Goal: Register for event/course

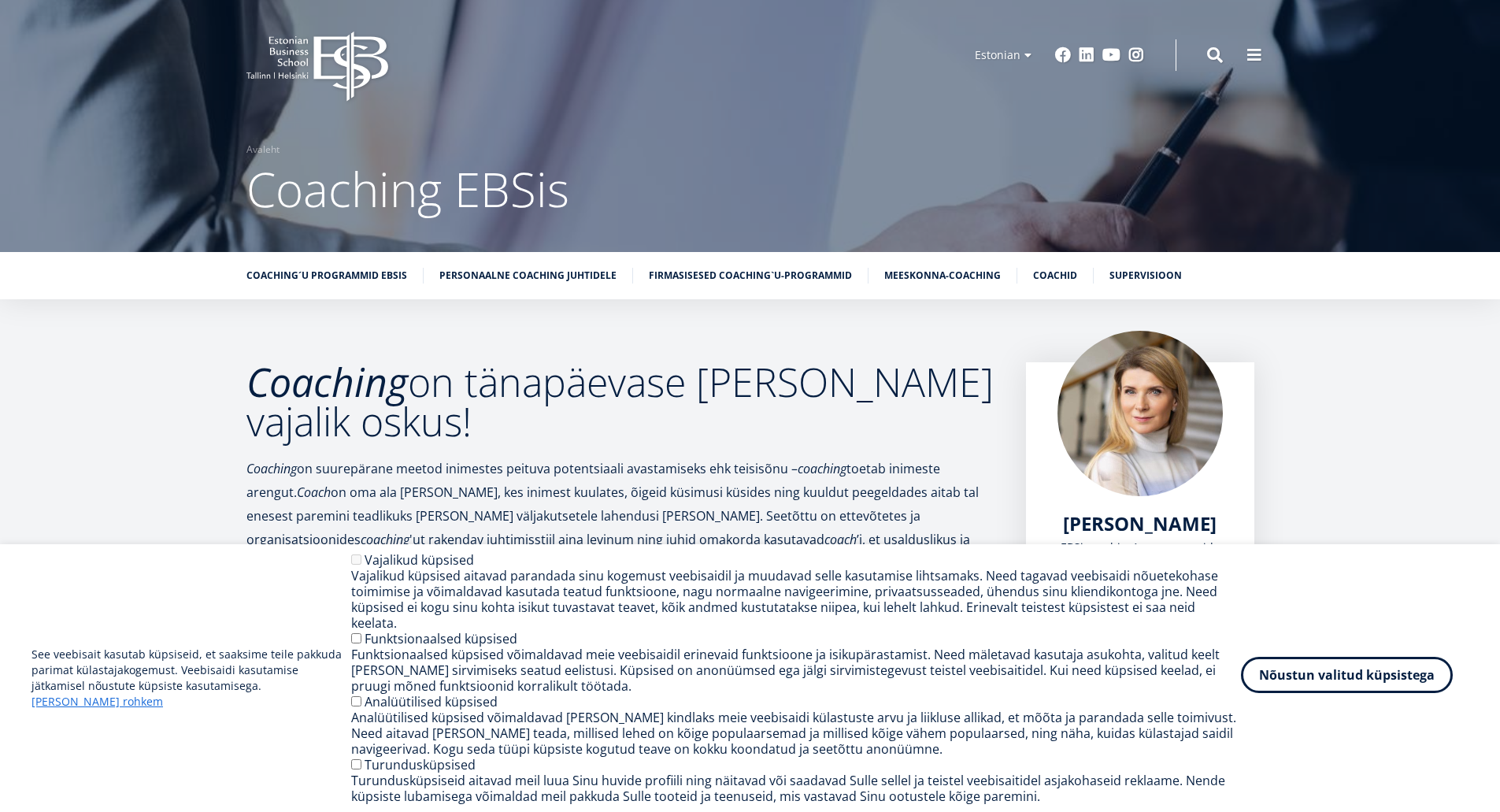
click at [1321, 692] on button "Nõustun valitud küpsistega" at bounding box center [1346, 674] width 211 height 36
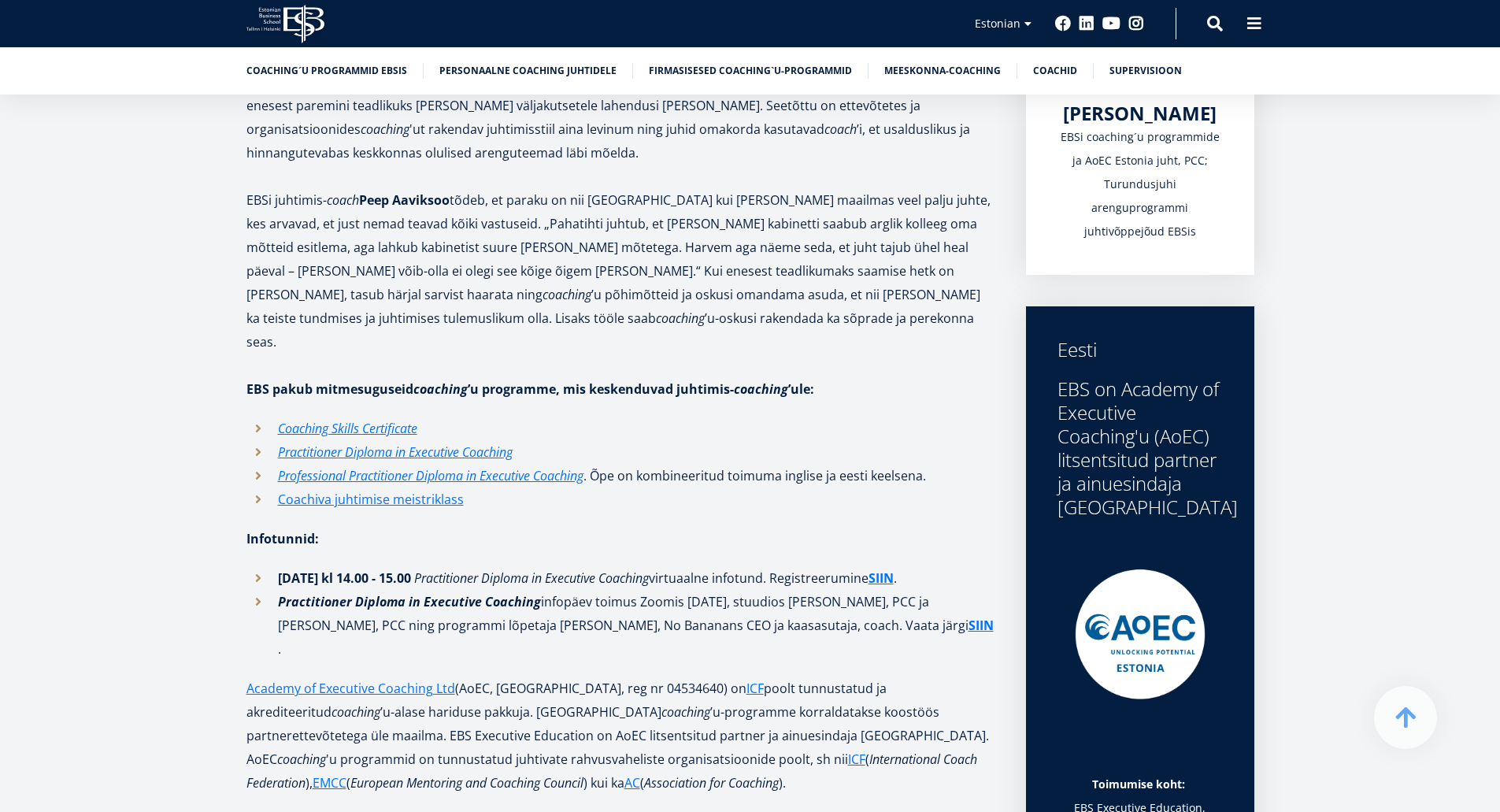
scroll to position [473, 0]
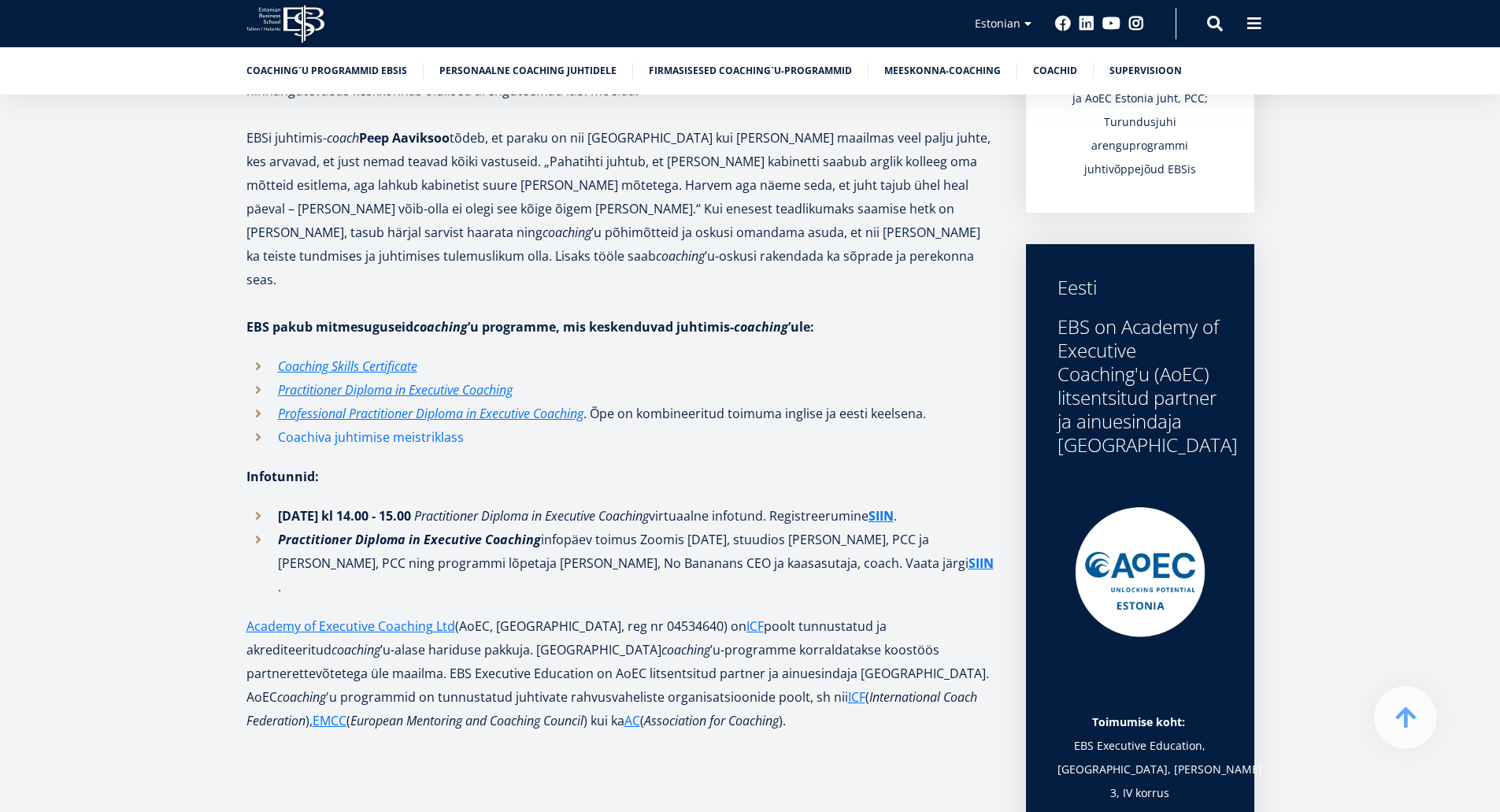
click at [382, 426] on link "Coachiva juhtimise meistriklass" at bounding box center [371, 437] width 186 height 23
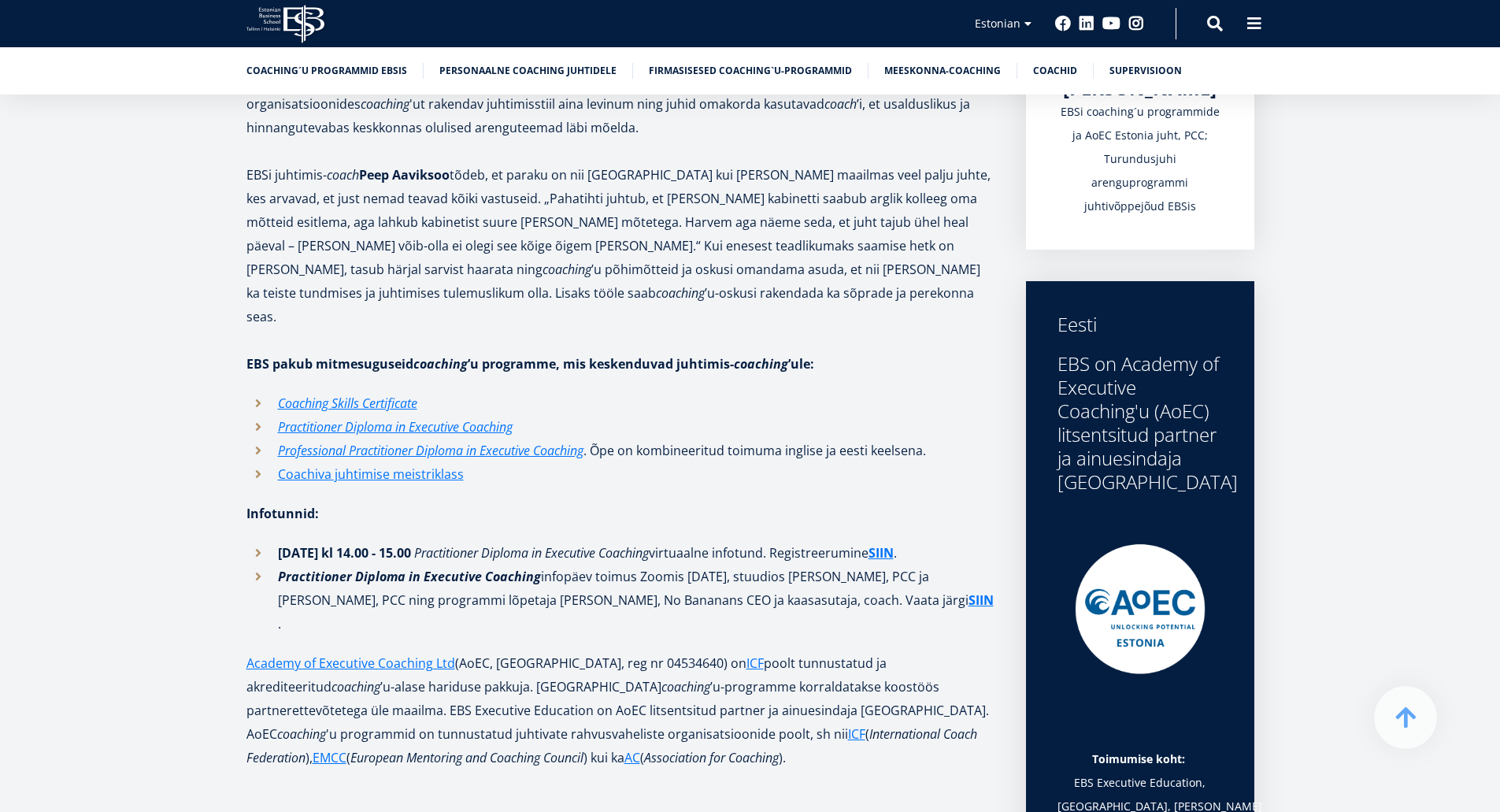
scroll to position [473, 0]
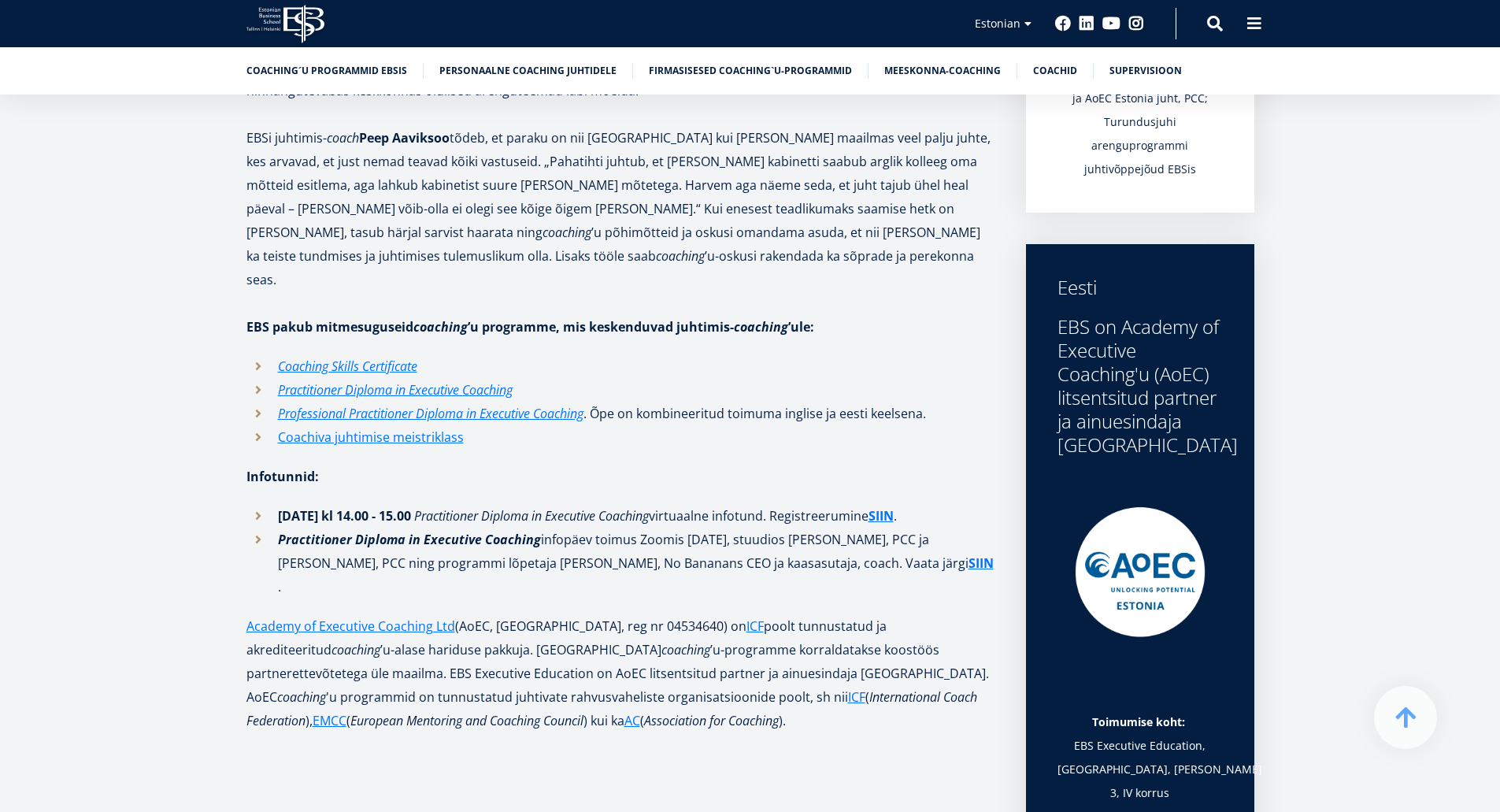
click at [258, 354] on li "Coaching Skills Certificate" at bounding box center [620, 366] width 749 height 23
click at [256, 354] on li "Coaching Skills Certificate" at bounding box center [620, 366] width 749 height 23
click at [333, 357] on em "Coaching Skills Certificate" at bounding box center [347, 366] width 139 height 18
